Goal: Information Seeking & Learning: Learn about a topic

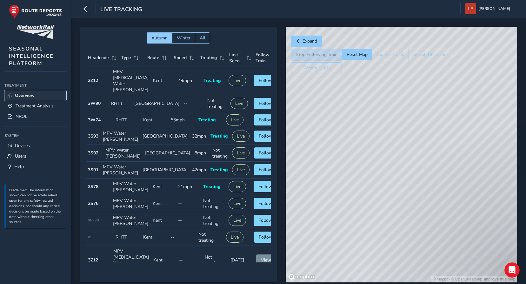
click at [21, 95] on span "Overview" at bounding box center [25, 95] width 20 height 6
click at [23, 95] on span "Overview" at bounding box center [25, 95] width 20 height 6
click at [35, 103] on span "Treatment Analysis" at bounding box center [35, 106] width 38 height 6
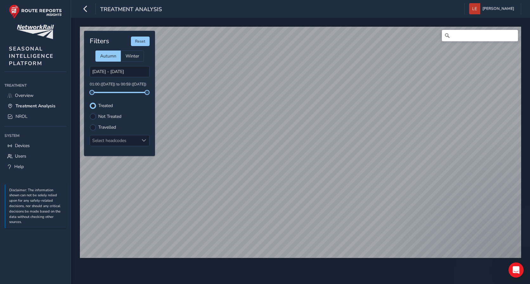
click at [209, 265] on div "© Mapbox © OpenStreetMap Improve this map Filters Reset Autumn Winter [DATE] - …" at bounding box center [300, 151] width 459 height 266
click at [105, 128] on label "Travelled" at bounding box center [107, 127] width 18 height 4
click at [93, 127] on input "Travelled" at bounding box center [93, 127] width 0 height 0
click at [100, 116] on label "Not Treated" at bounding box center [109, 116] width 23 height 4
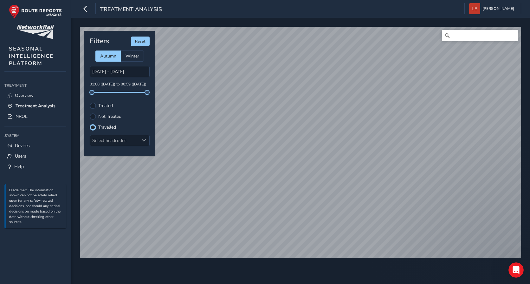
click at [93, 116] on input "Not Treated" at bounding box center [93, 116] width 0 height 0
click at [101, 108] on label "Treated" at bounding box center [105, 105] width 15 height 4
click at [93, 105] on input "Treated" at bounding box center [93, 105] width 0 height 0
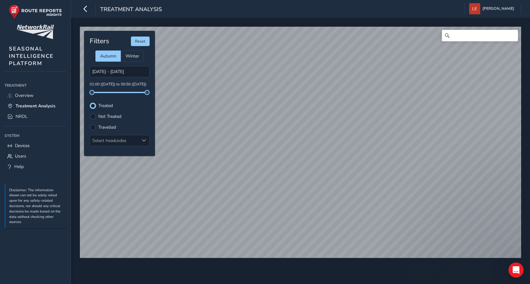
click at [112, 117] on label "Not Treated" at bounding box center [109, 116] width 23 height 4
click at [89, 113] on input "Not Treated" at bounding box center [89, 113] width 0 height 0
click at [95, 71] on input "[DATE] - [DATE]" at bounding box center [120, 71] width 60 height 11
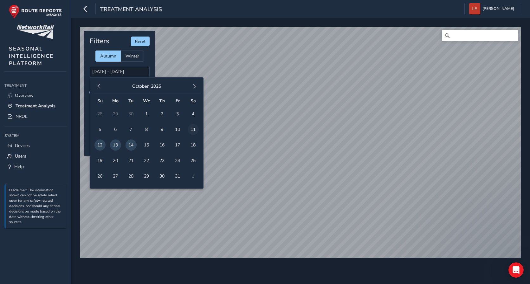
click at [192, 130] on span "11" at bounding box center [193, 129] width 11 height 11
click at [100, 129] on span "5" at bounding box center [100, 129] width 11 height 11
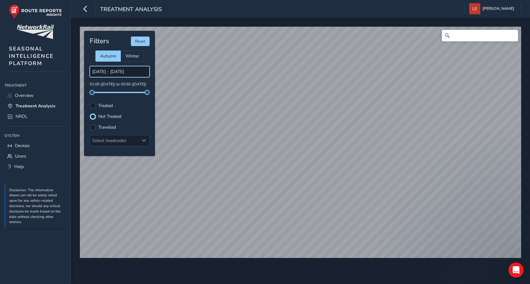
click at [145, 73] on input "[DATE] - [DATE]" at bounding box center [120, 71] width 60 height 11
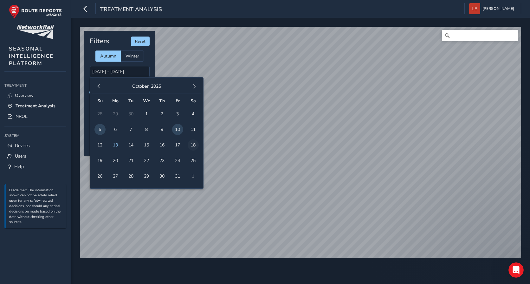
click at [192, 146] on span "18" at bounding box center [193, 144] width 11 height 11
click at [115, 145] on span "13" at bounding box center [115, 144] width 11 height 11
click at [103, 74] on input "[DATE] - [DATE]" at bounding box center [120, 71] width 60 height 11
click at [111, 126] on span "6" at bounding box center [115, 129] width 11 height 11
click at [113, 127] on span "6" at bounding box center [115, 129] width 11 height 11
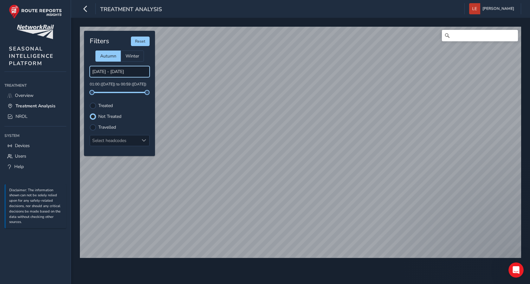
click at [122, 74] on input "[DATE] - [DATE]" at bounding box center [120, 71] width 60 height 11
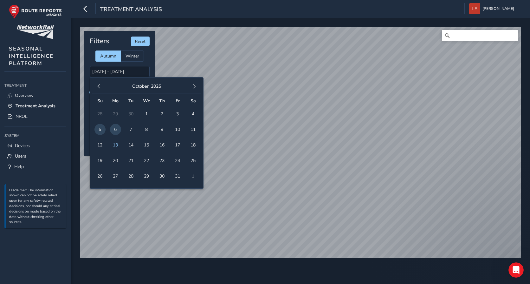
click at [113, 129] on span "6" at bounding box center [115, 129] width 11 height 11
click at [115, 142] on span "13" at bounding box center [115, 144] width 11 height 11
click at [106, 71] on input "[DATE] - [DATE]" at bounding box center [120, 71] width 60 height 11
click at [98, 129] on span "5" at bounding box center [100, 129] width 11 height 11
click at [114, 143] on span "13" at bounding box center [115, 144] width 11 height 11
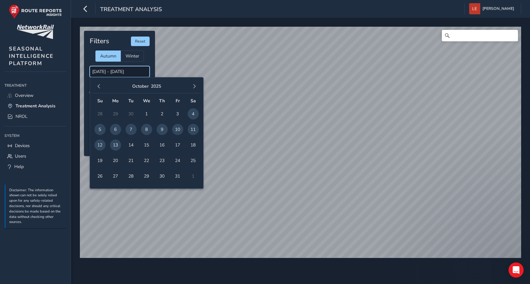
click at [110, 71] on input "[DATE] - [DATE]" at bounding box center [120, 71] width 60 height 11
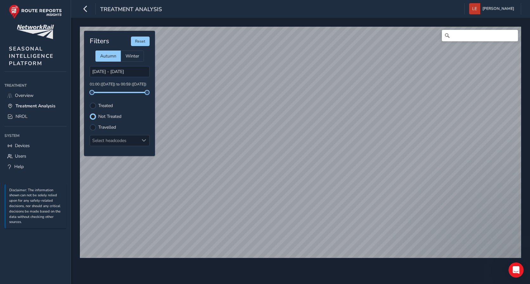
click at [97, 107] on div "Treated" at bounding box center [120, 105] width 60 height 6
click at [93, 104] on div at bounding box center [93, 105] width 6 height 6
click at [94, 128] on div at bounding box center [93, 127] width 6 height 6
click at [92, 115] on div at bounding box center [93, 116] width 6 height 6
click at [90, 104] on div at bounding box center [93, 105] width 6 height 6
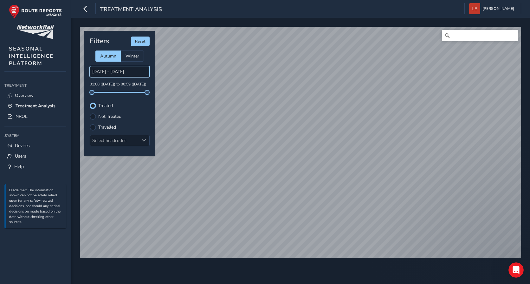
click at [123, 66] on input "[DATE] - [DATE]" at bounding box center [120, 71] width 60 height 11
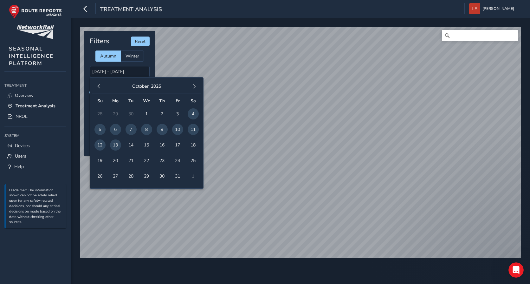
click at [102, 147] on span "12" at bounding box center [100, 144] width 11 height 11
click at [98, 145] on span "12" at bounding box center [100, 144] width 11 height 11
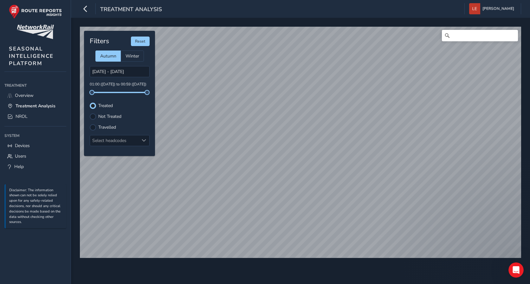
click at [137, 93] on span at bounding box center [119, 92] width 55 height 1
click at [137, 92] on span at bounding box center [138, 92] width 5 height 5
drag, startPoint x: 136, startPoint y: 93, endPoint x: 79, endPoint y: 95, distance: 57.8
click at [79, 95] on div "© Mapbox © OpenStreetMap Improve this map Filters Reset Autumn Winter [DATE] - …" at bounding box center [301, 139] width 446 height 230
drag, startPoint x: 79, startPoint y: 95, endPoint x: 136, endPoint y: 85, distance: 57.9
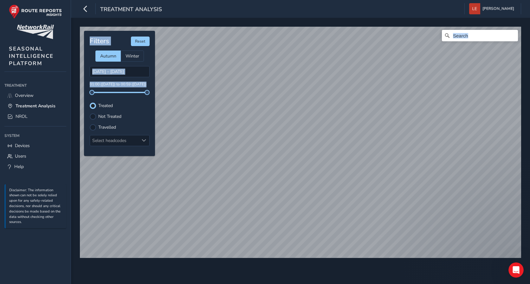
click at [136, 85] on p "01:00 ([DATE]) to 00:59 ([DATE])" at bounding box center [120, 85] width 60 height 6
click at [141, 73] on input "[DATE] - [DATE]" at bounding box center [120, 71] width 60 height 11
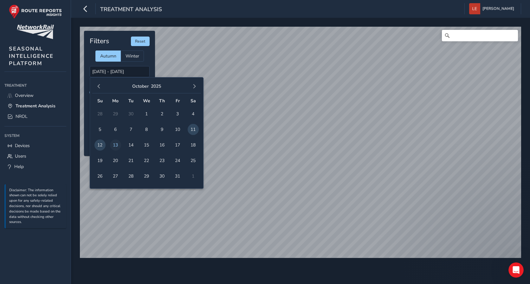
click at [115, 144] on span "13" at bounding box center [115, 144] width 11 height 11
click at [116, 144] on span "13" at bounding box center [115, 144] width 11 height 11
type input "[DATE] - [DATE]"
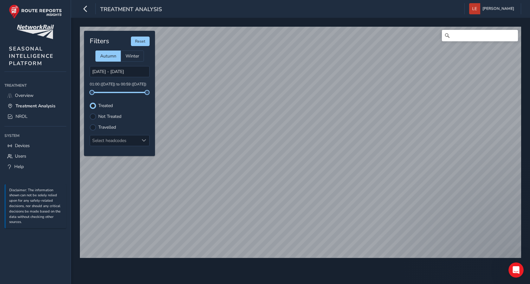
click at [110, 116] on label "Not Treated" at bounding box center [109, 116] width 23 height 4
click at [89, 113] on input "Not Treated" at bounding box center [89, 113] width 0 height 0
click at [106, 107] on label "Treated" at bounding box center [105, 105] width 15 height 4
click at [89, 102] on input "Treated" at bounding box center [89, 102] width 0 height 0
